Goal: Task Accomplishment & Management: Manage account settings

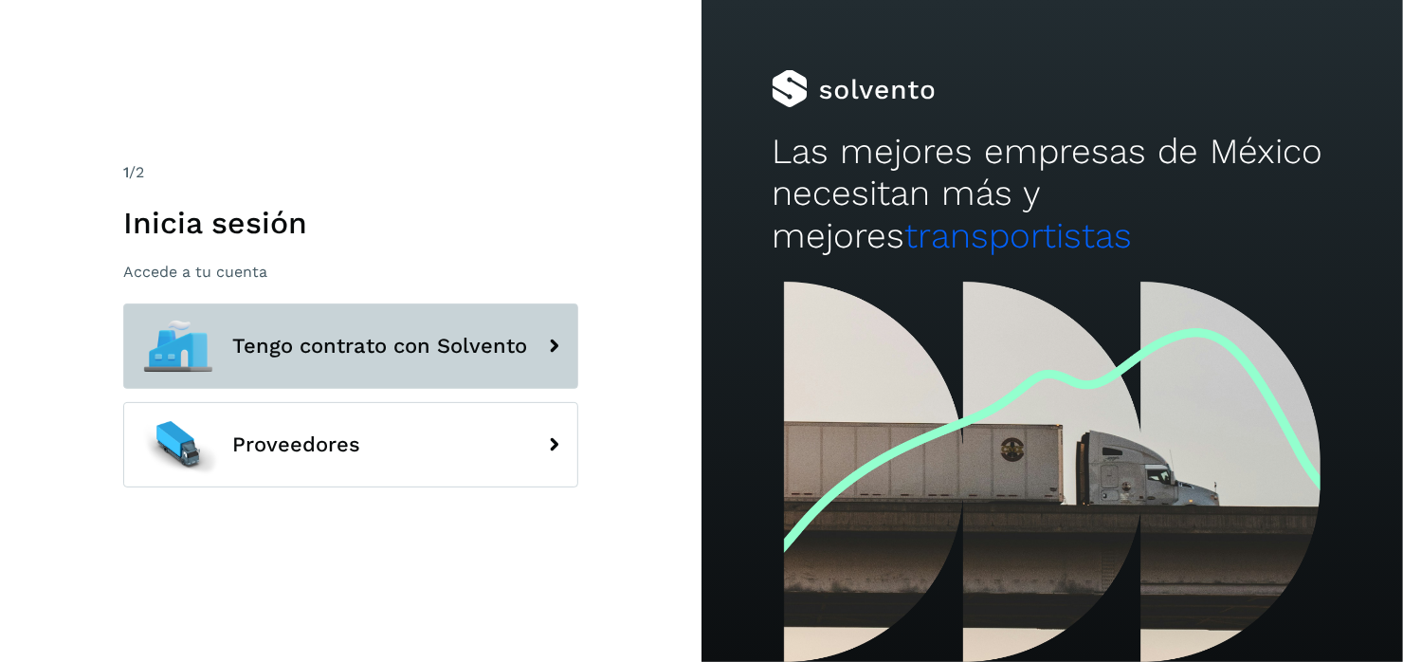
click at [337, 335] on span "Tengo contrato con Solvento" at bounding box center [379, 346] width 295 height 23
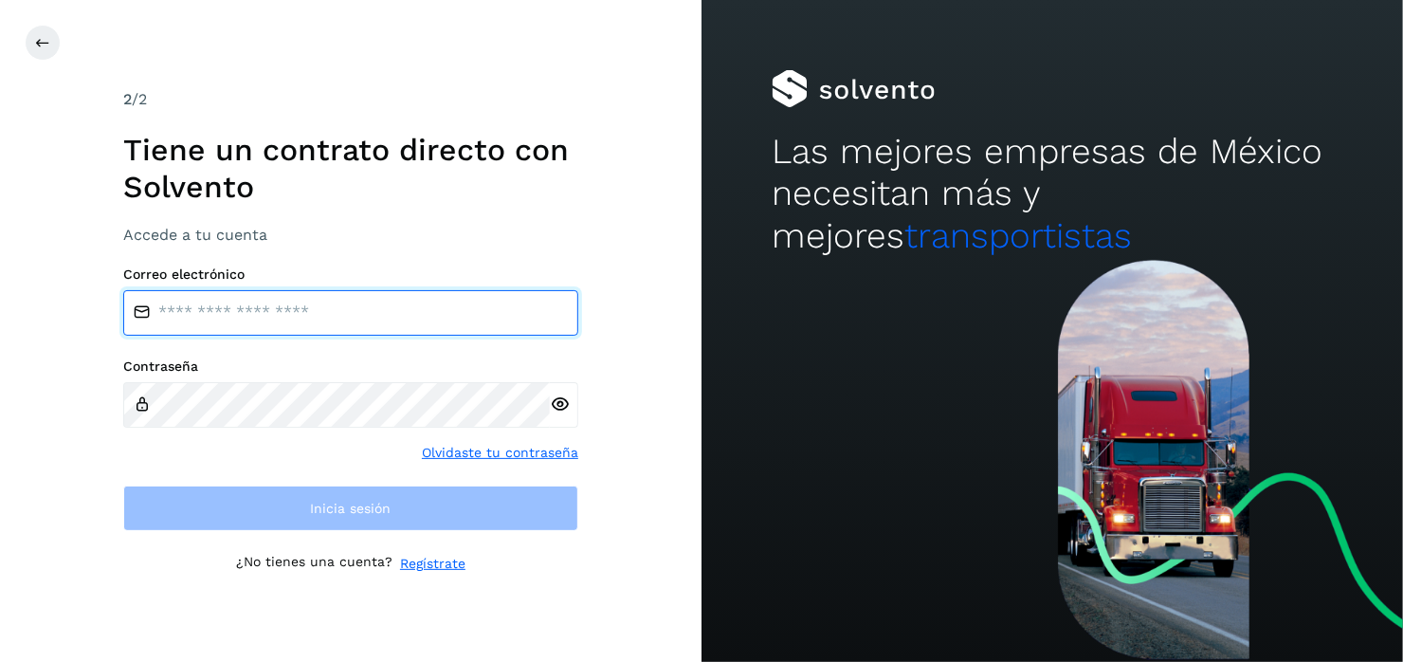
click at [264, 313] on input "email" at bounding box center [350, 312] width 455 height 45
type input "**********"
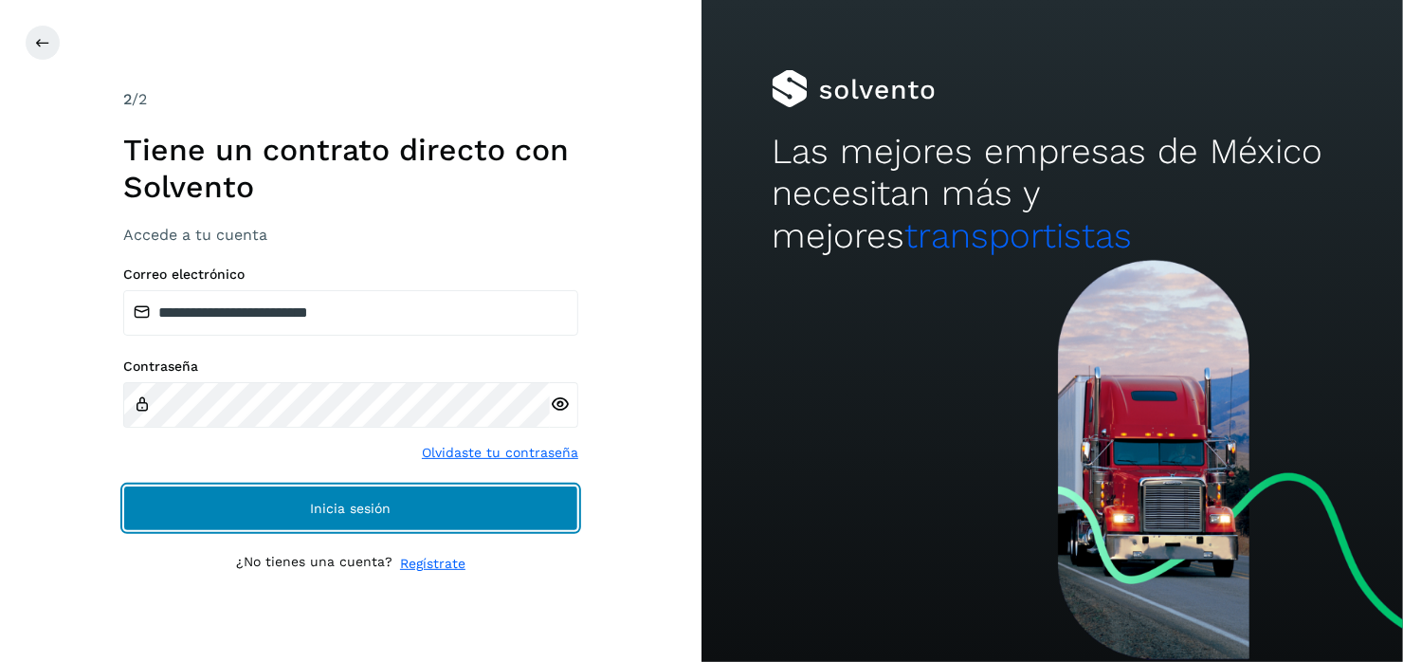
click at [366, 510] on span "Inicia sesión" at bounding box center [351, 507] width 81 height 13
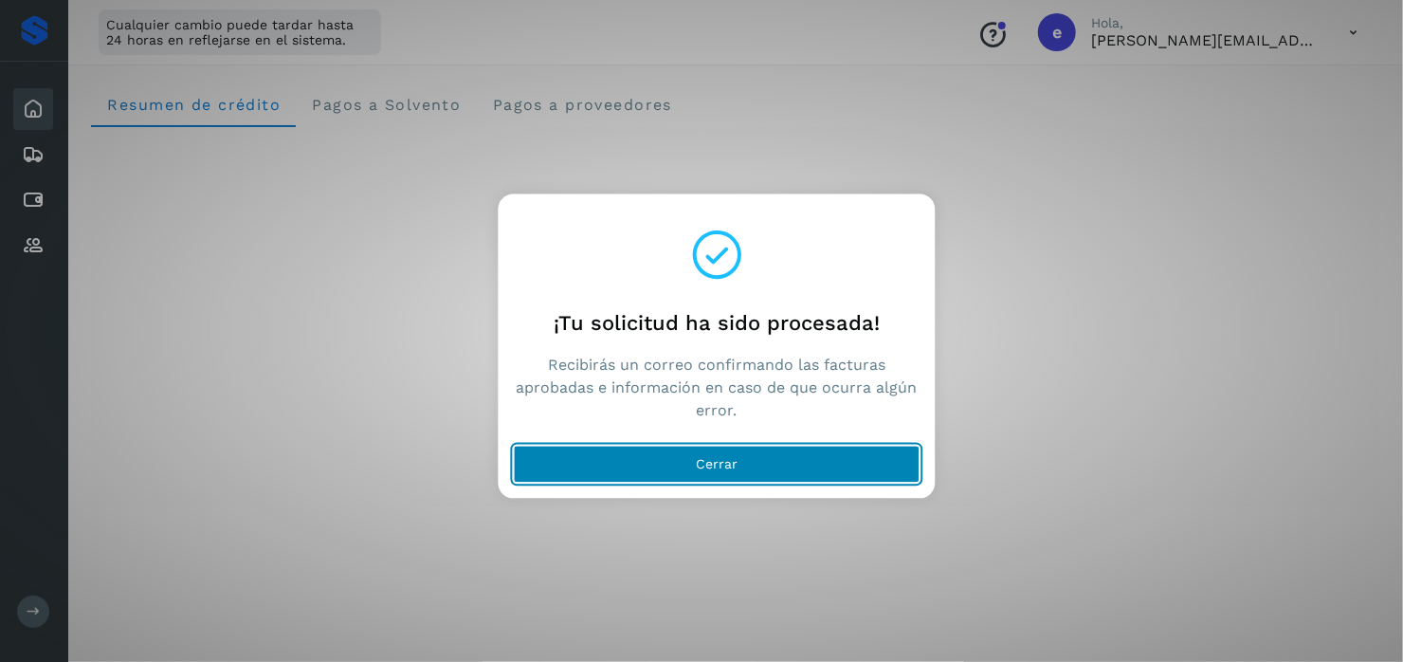
click at [718, 466] on span "Cerrar" at bounding box center [717, 464] width 42 height 13
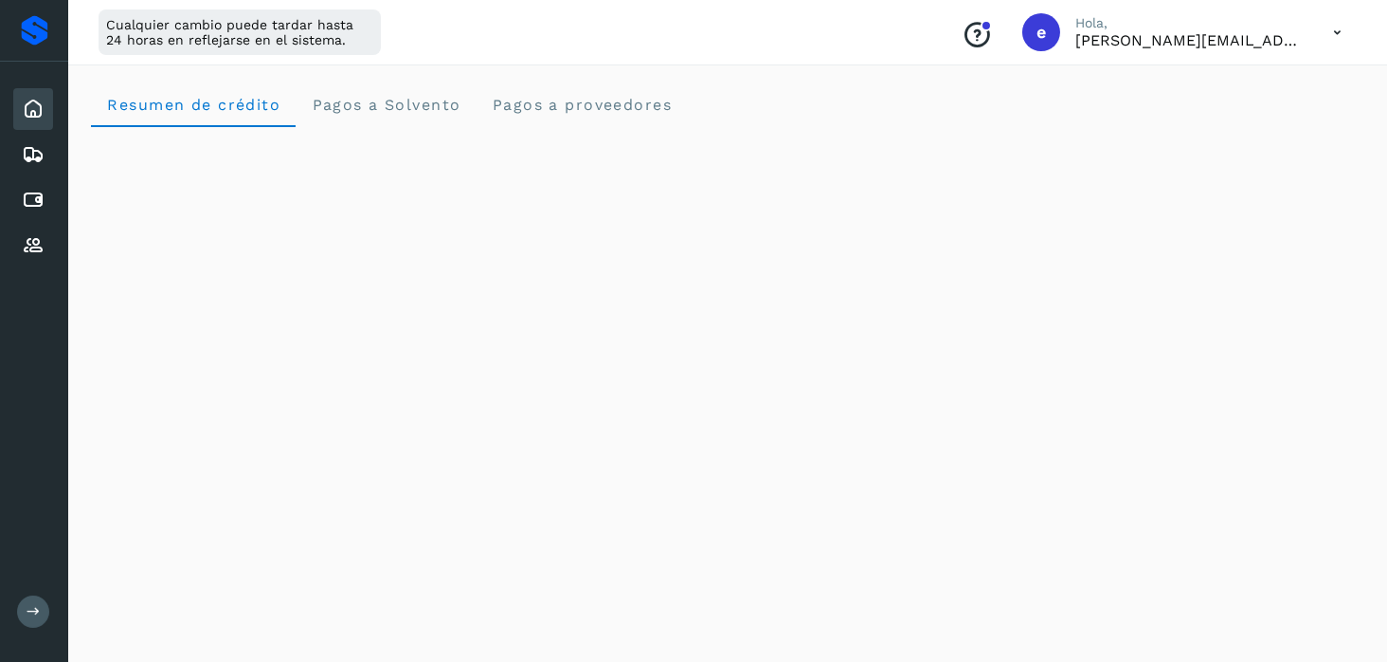
click at [1259, 42] on p "[PERSON_NAME][EMAIL_ADDRESS][PERSON_NAME][DOMAIN_NAME]" at bounding box center [1189, 40] width 227 height 18
click at [1333, 34] on icon at bounding box center [1337, 32] width 39 height 39
click at [1199, 128] on div "Cerrar sesión" at bounding box center [1244, 122] width 226 height 36
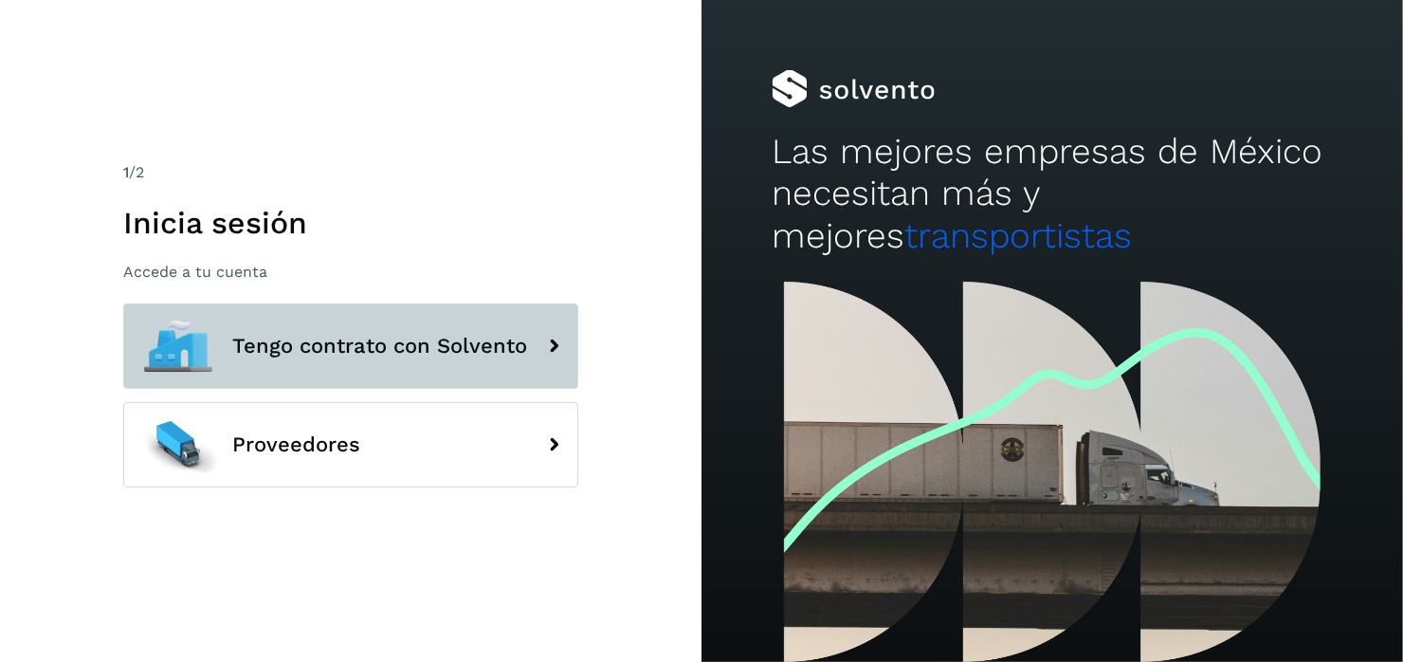
click at [345, 354] on span "Tengo contrato con Solvento" at bounding box center [379, 346] width 295 height 23
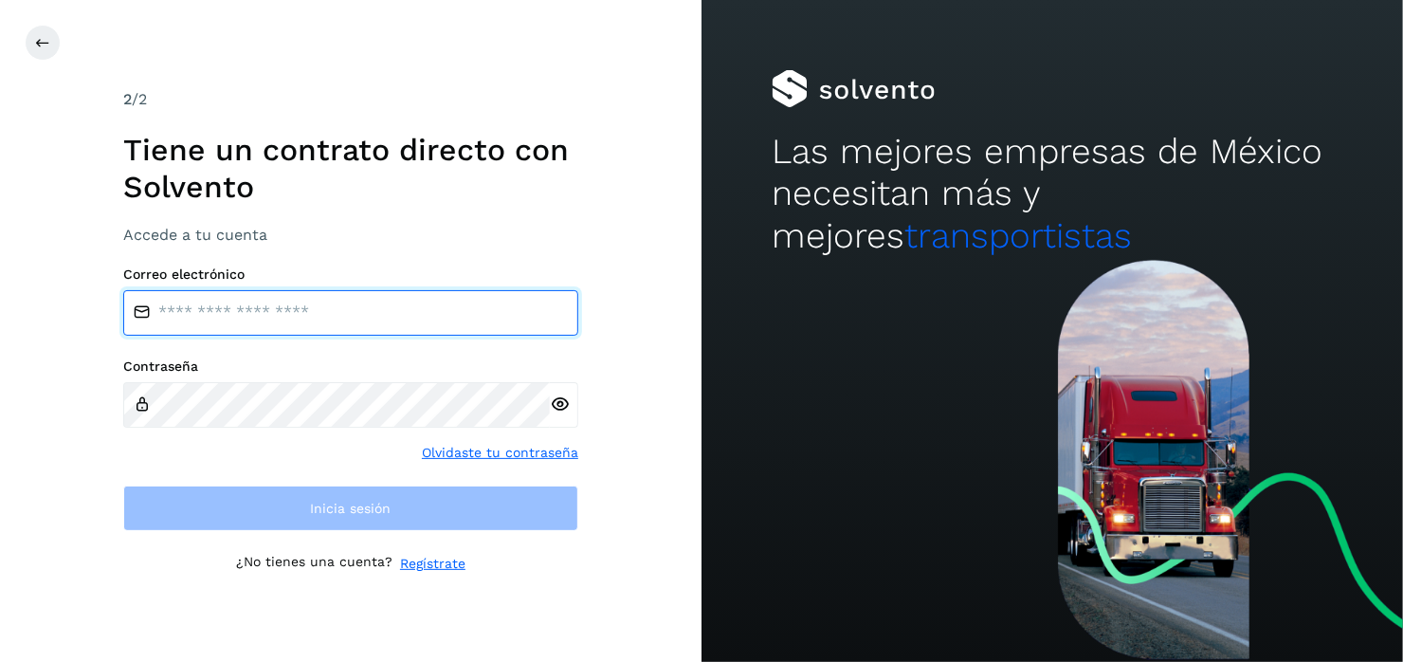
click at [200, 322] on input "email" at bounding box center [350, 312] width 455 height 45
type input "**********"
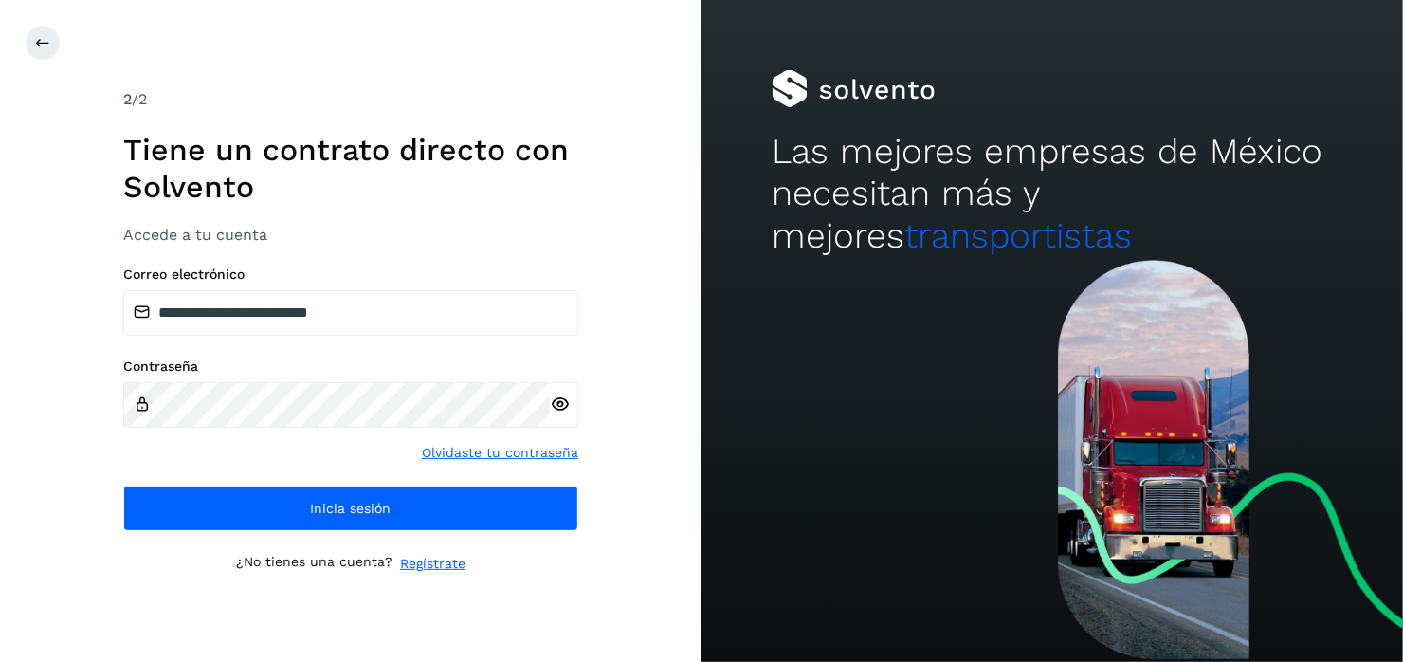
click at [566, 407] on icon at bounding box center [560, 404] width 20 height 20
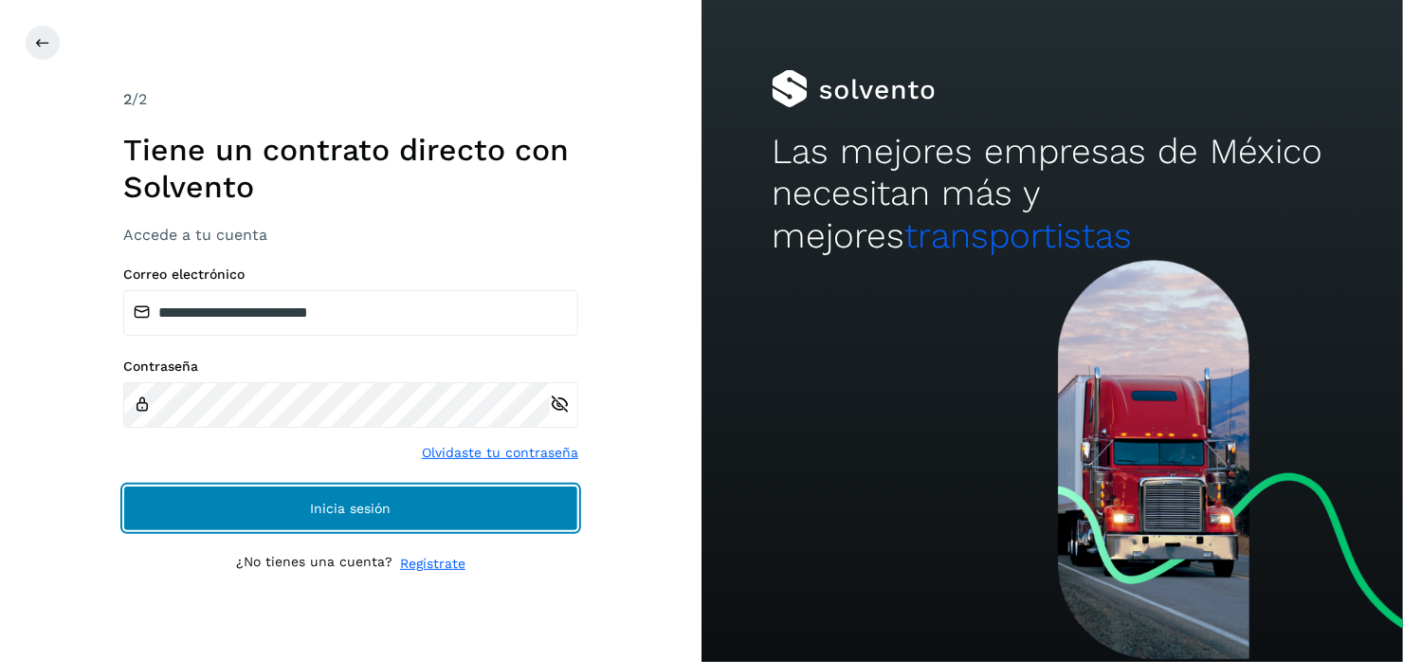
click at [389, 510] on span "Inicia sesión" at bounding box center [351, 507] width 81 height 13
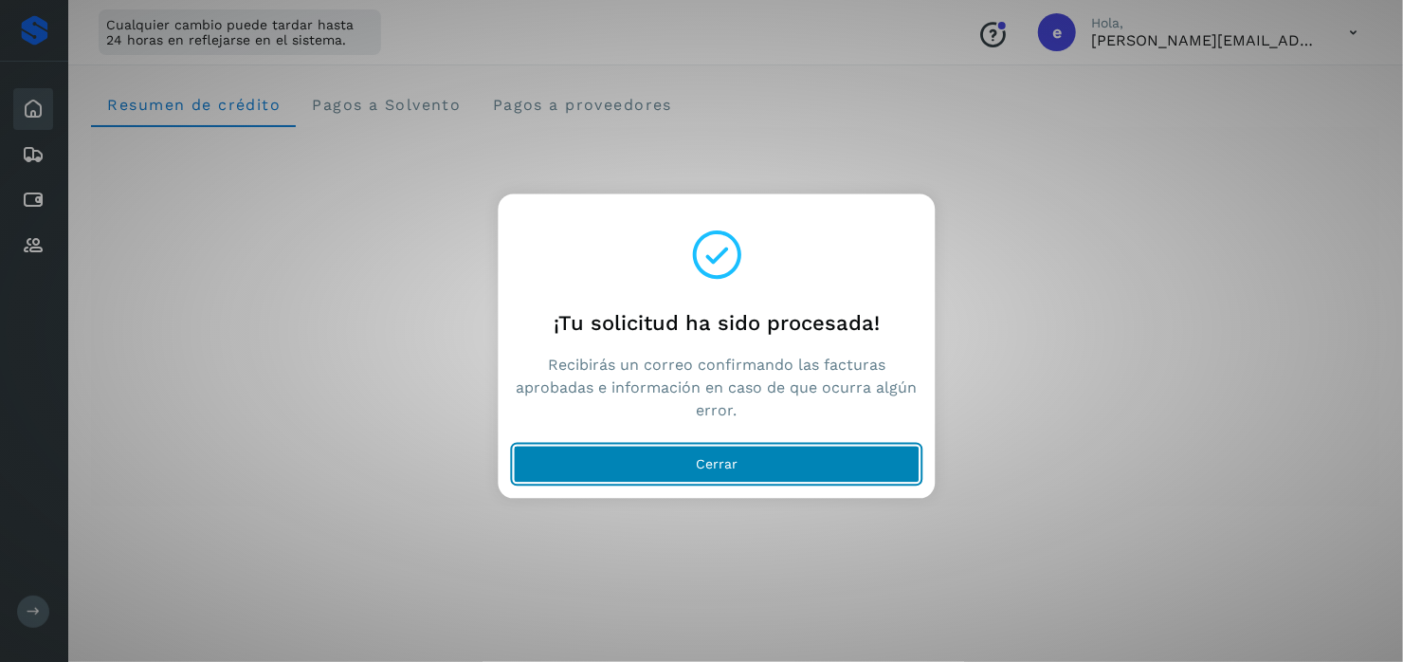
click at [718, 466] on span "Cerrar" at bounding box center [717, 464] width 42 height 13
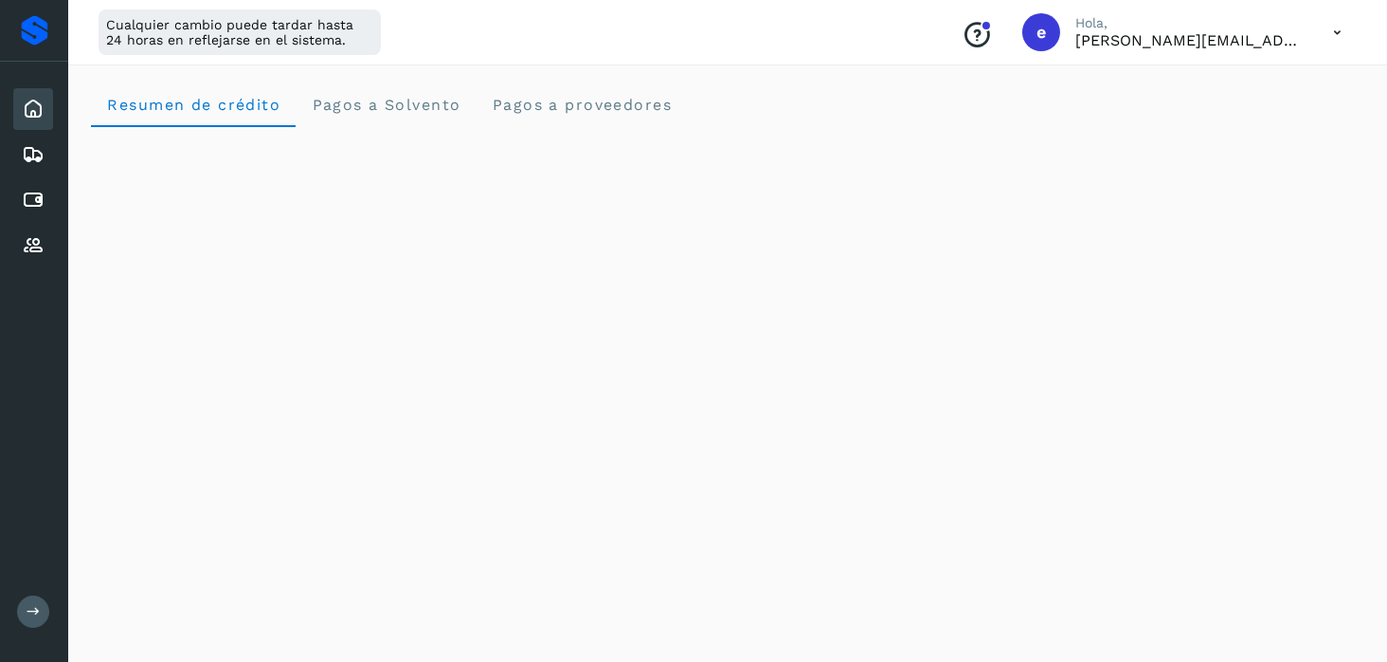
click at [1243, 43] on p "[PERSON_NAME][EMAIL_ADDRESS][PERSON_NAME][DOMAIN_NAME]" at bounding box center [1189, 40] width 227 height 18
click at [1338, 31] on icon at bounding box center [1337, 32] width 39 height 39
click at [1219, 124] on div "Cerrar sesión" at bounding box center [1244, 122] width 226 height 36
